Goal: Transaction & Acquisition: Book appointment/travel/reservation

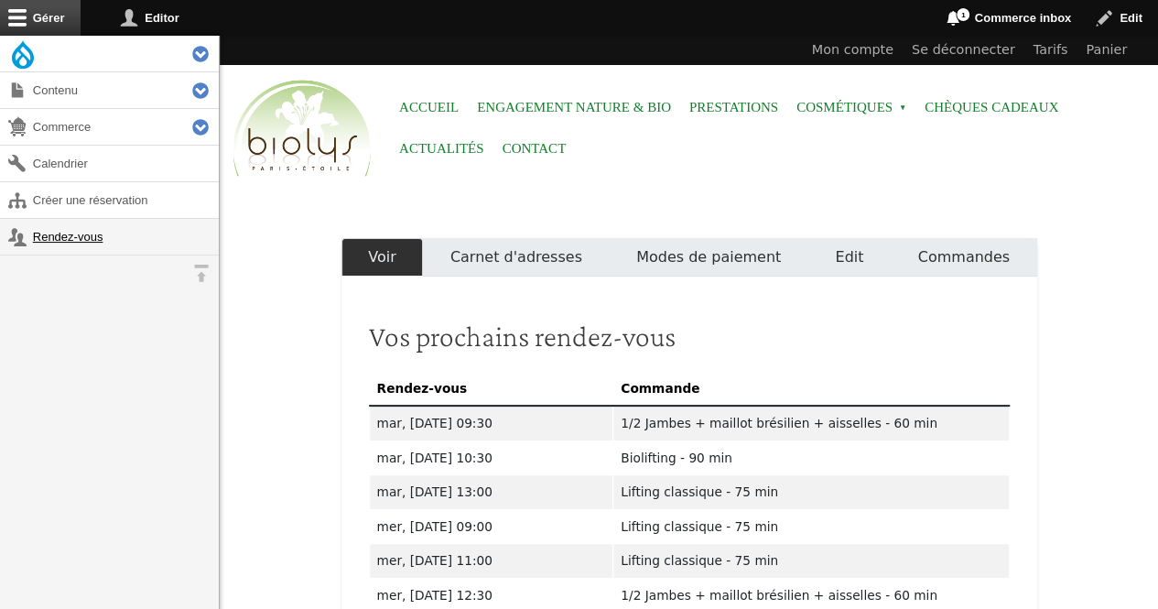
click at [95, 240] on link "Rendez-vous" at bounding box center [109, 237] width 219 height 36
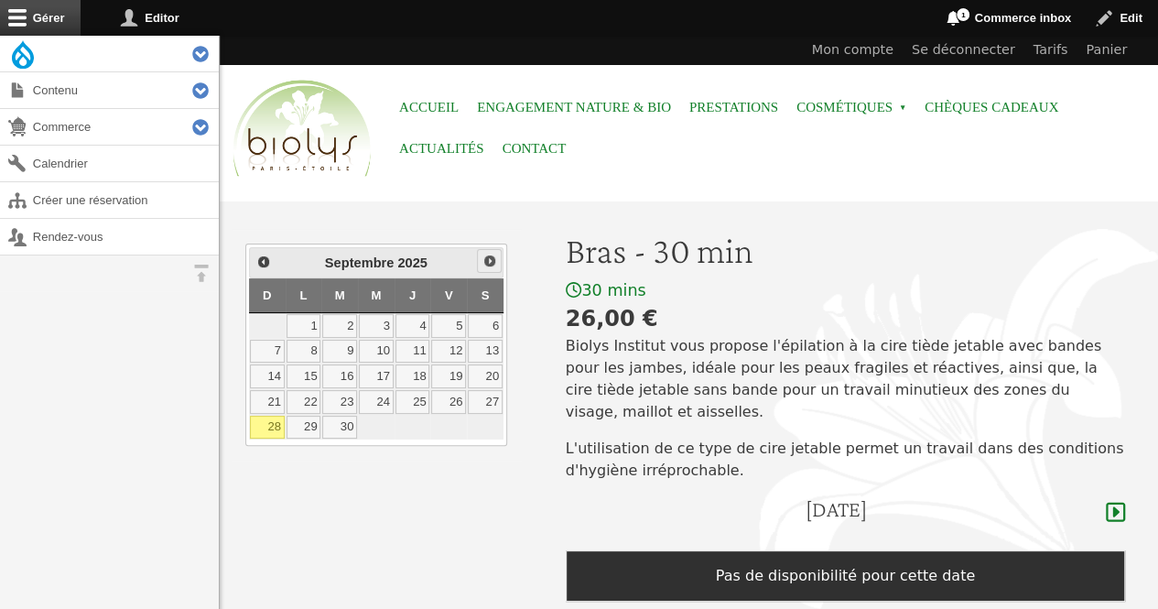
click at [496, 263] on span "Suivant" at bounding box center [490, 261] width 15 height 15
click at [419, 316] on link "2" at bounding box center [413, 326] width 35 height 24
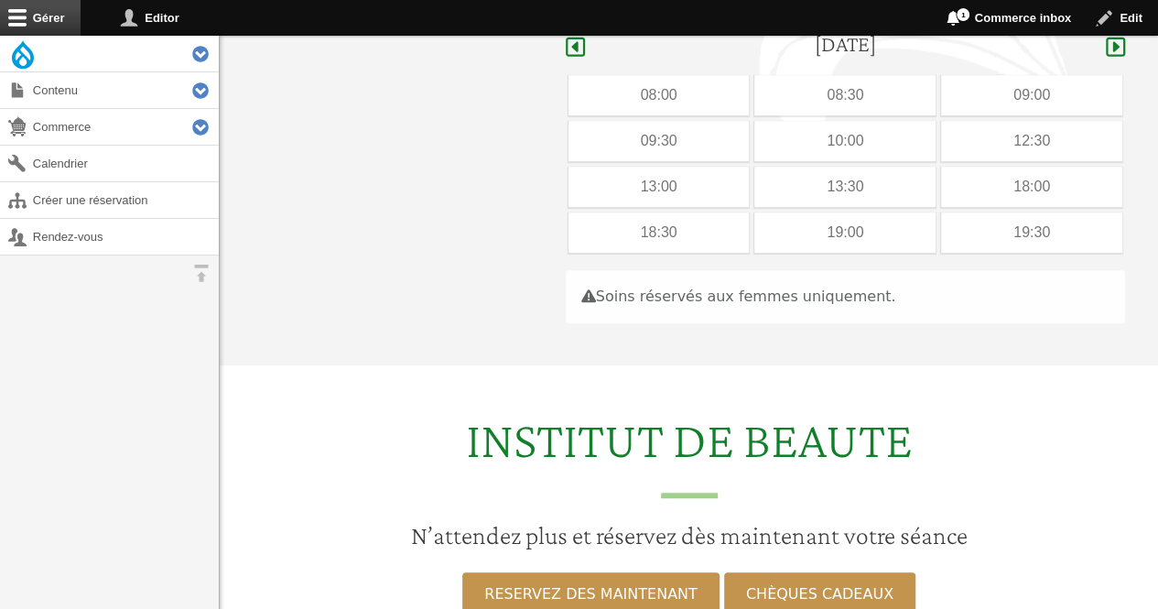
scroll to position [473, 0]
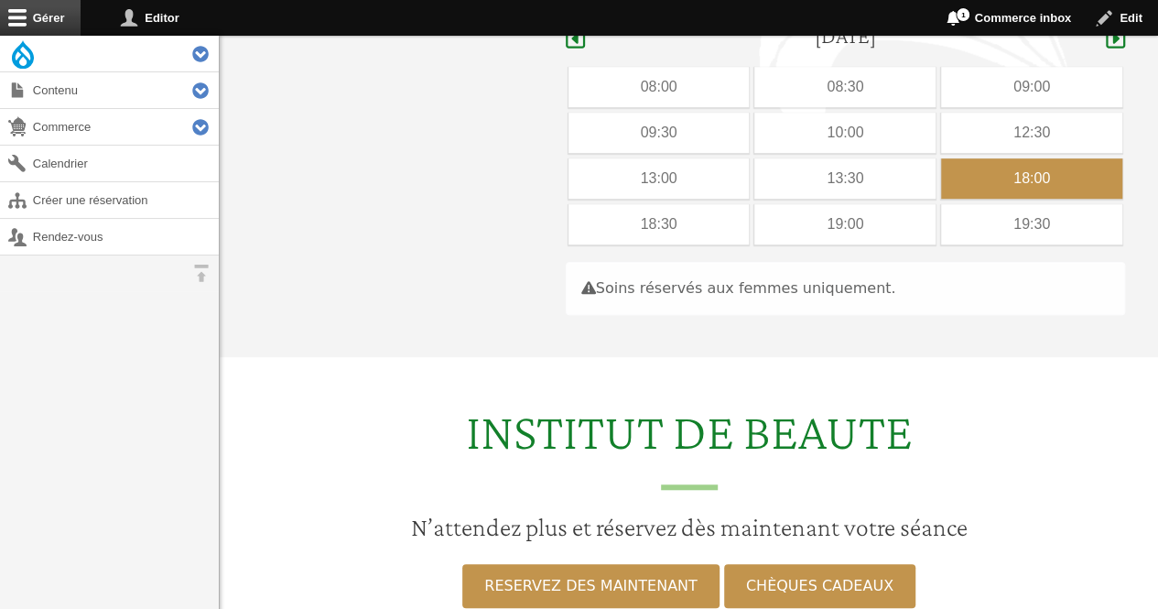
click at [978, 160] on div "18:00" at bounding box center [1031, 178] width 181 height 40
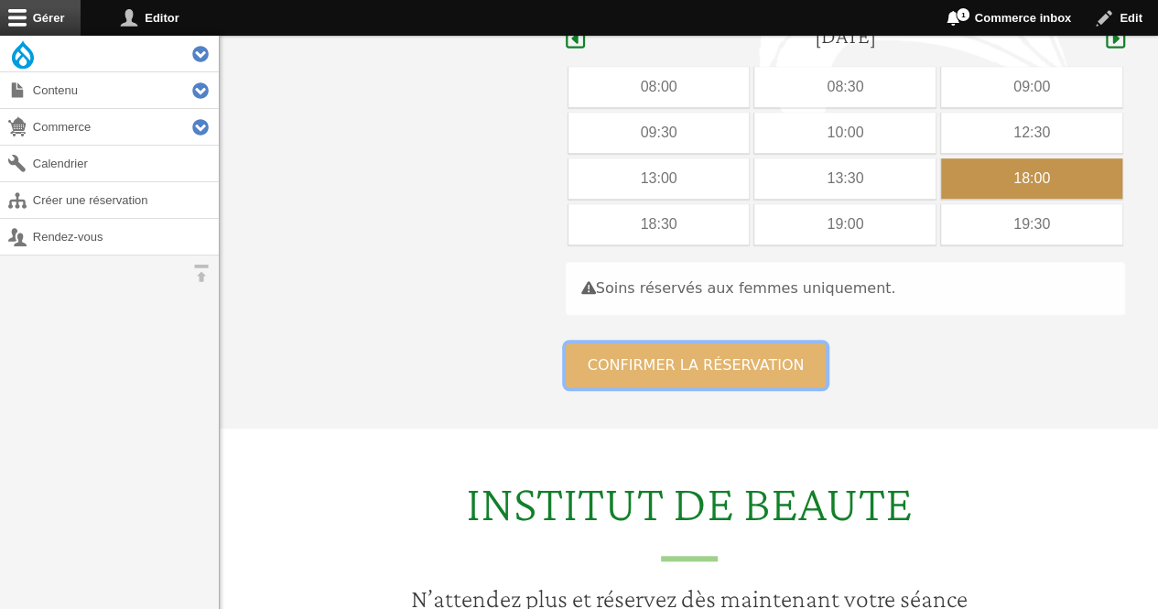
click at [737, 343] on button "Confirmer la réservation" at bounding box center [696, 365] width 261 height 44
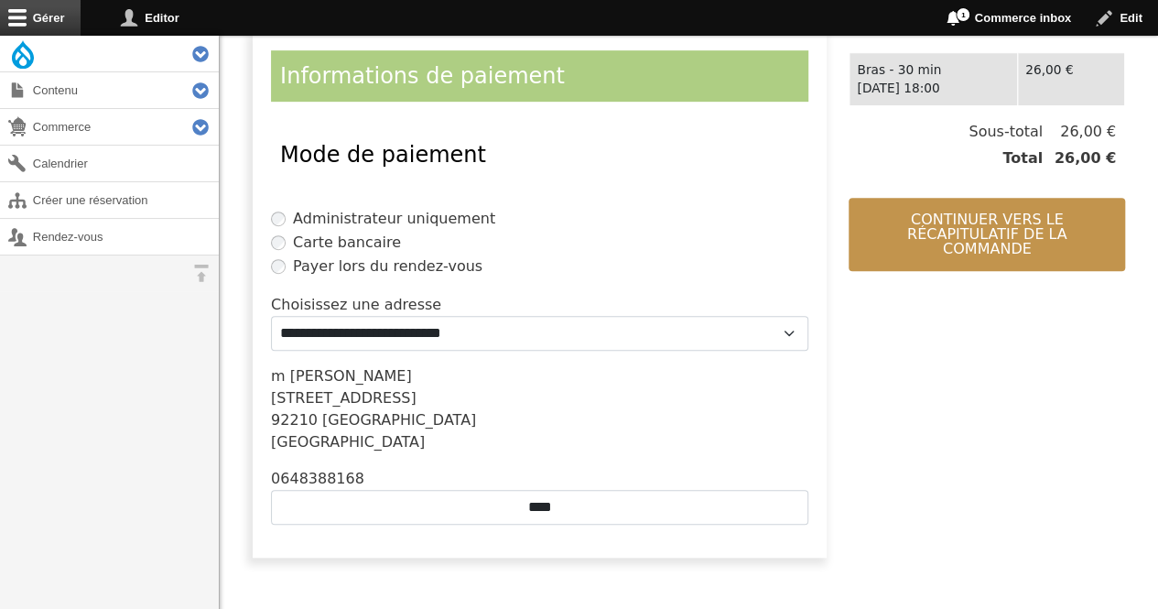
scroll to position [425, 0]
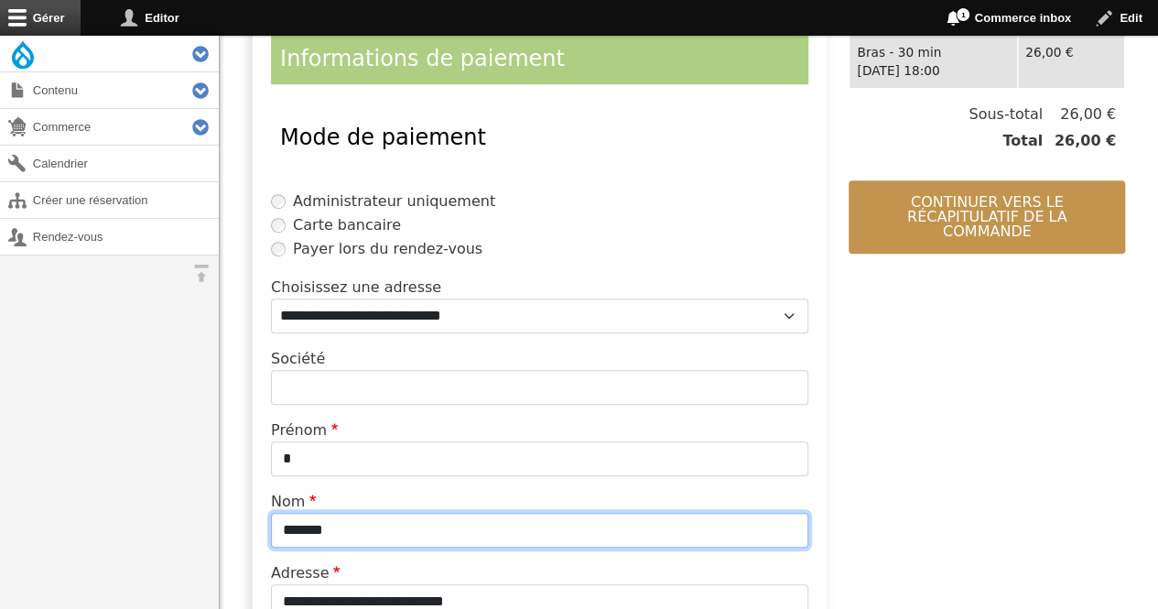
click at [363, 525] on input "*******" at bounding box center [539, 530] width 537 height 35
type input "*"
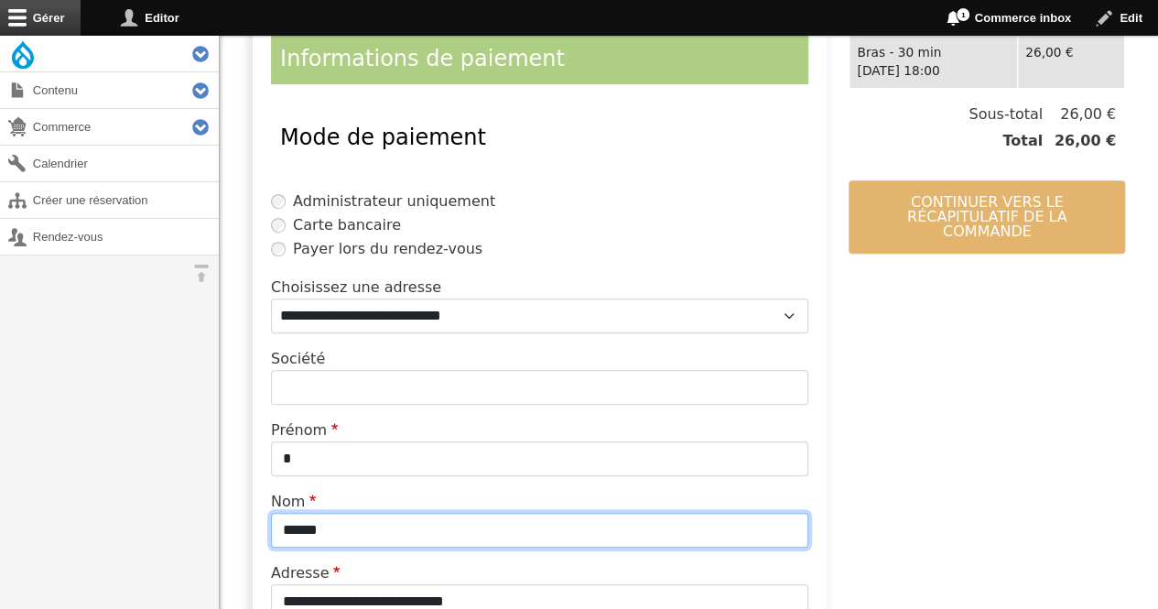
type input "******"
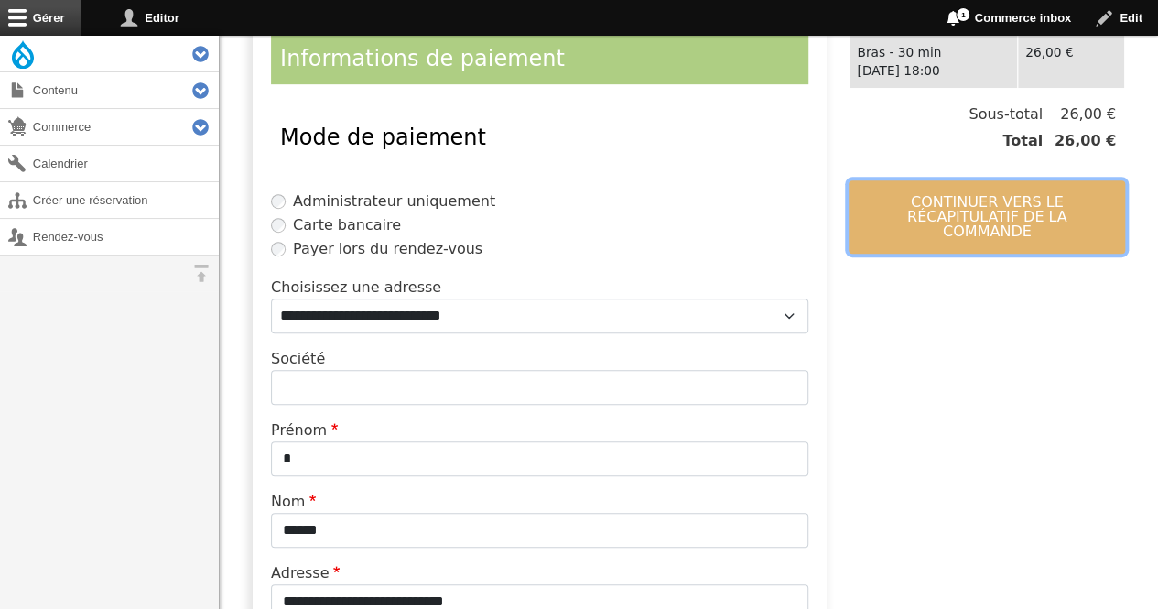
click at [884, 208] on button "Continuer vers le récapitulatif de la commande" at bounding box center [987, 216] width 277 height 73
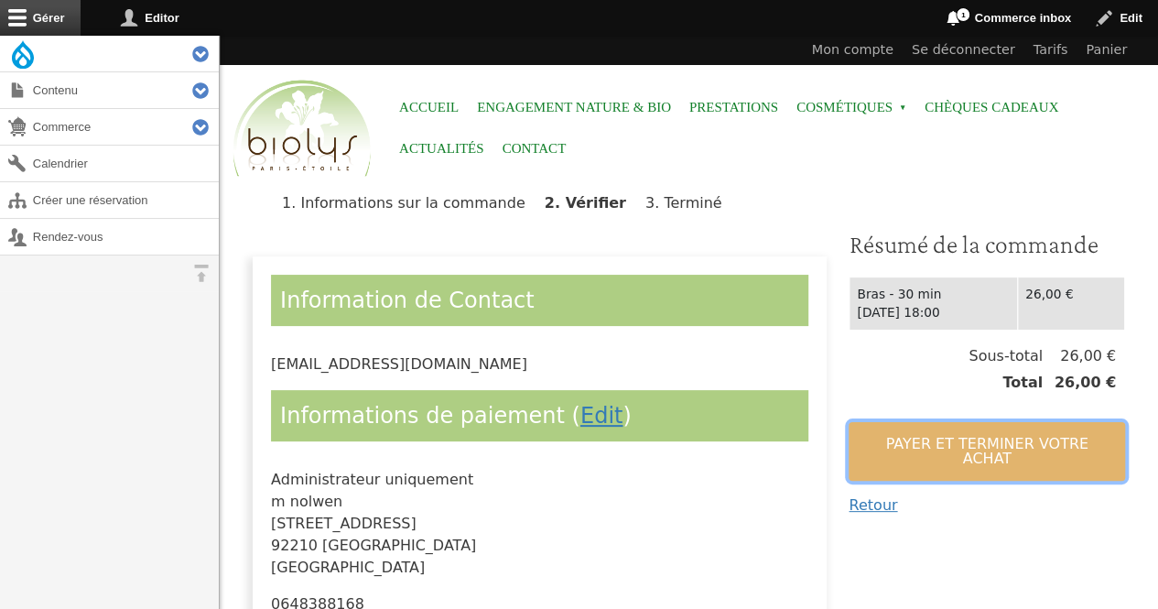
click at [868, 448] on button "Payer et terminer votre achat" at bounding box center [987, 451] width 277 height 59
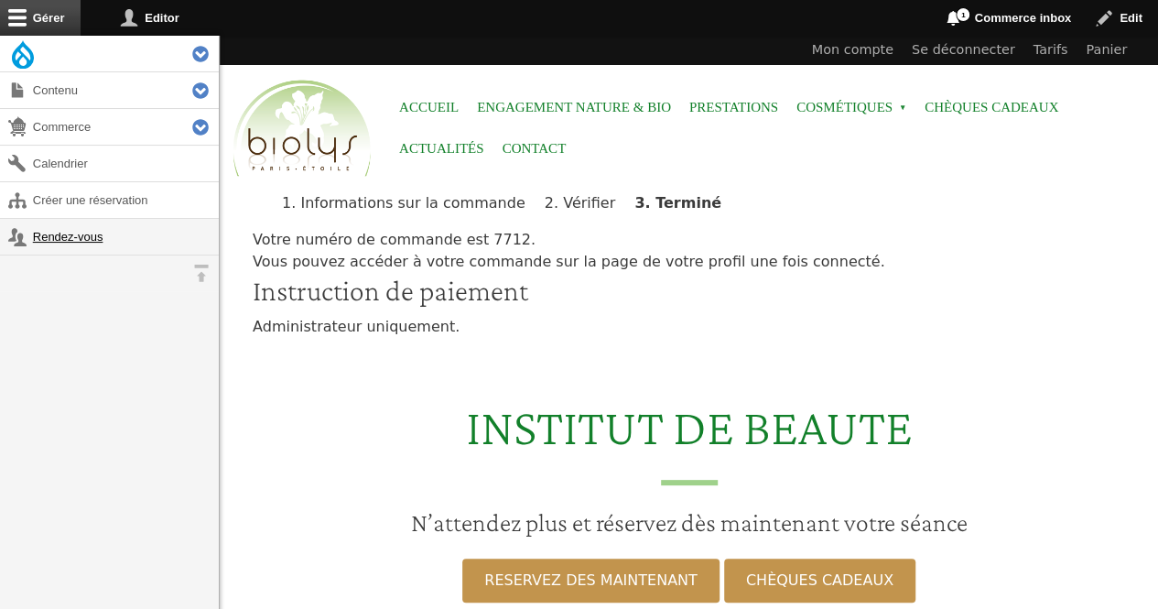
click at [69, 240] on link "Rendez-vous" at bounding box center [109, 237] width 219 height 36
